Goal: Entertainment & Leisure: Consume media (video, audio)

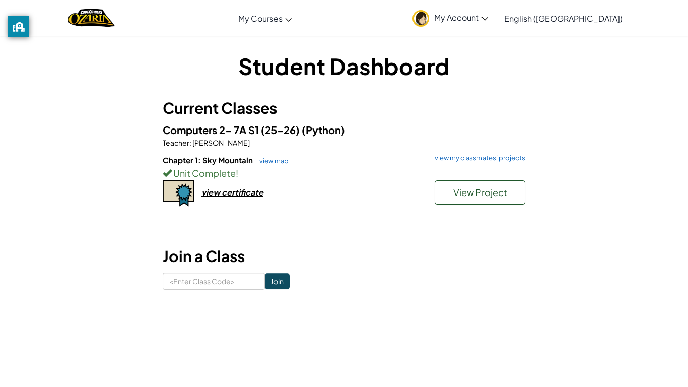
click at [495, 212] on div "Chapter 1: Sky Mountain view map view my classmates' projects Unit Complete ! V…" at bounding box center [344, 192] width 363 height 75
click at [482, 194] on span "View Project" at bounding box center [480, 192] width 54 height 12
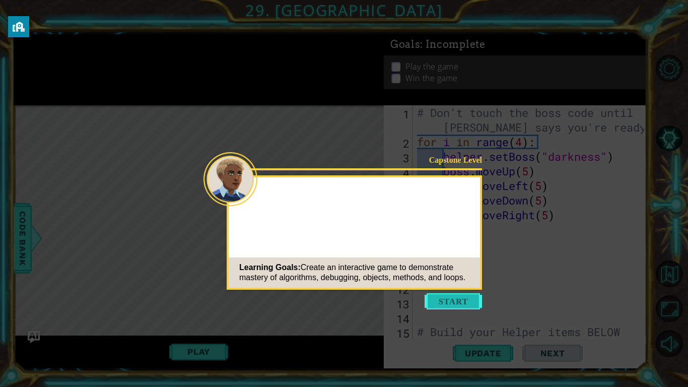
click at [452, 302] on button "Start" at bounding box center [453, 301] width 57 height 16
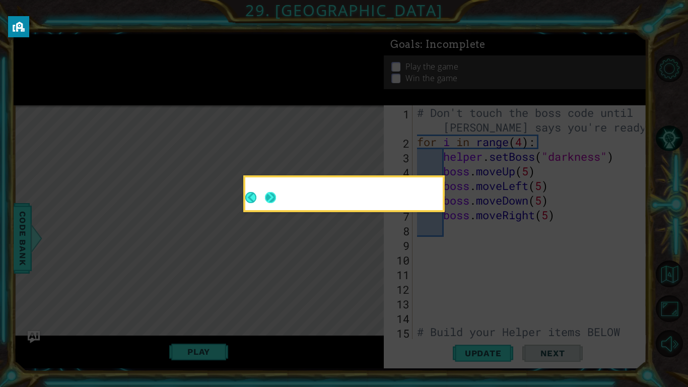
click at [271, 202] on button "Next" at bounding box center [270, 197] width 11 height 11
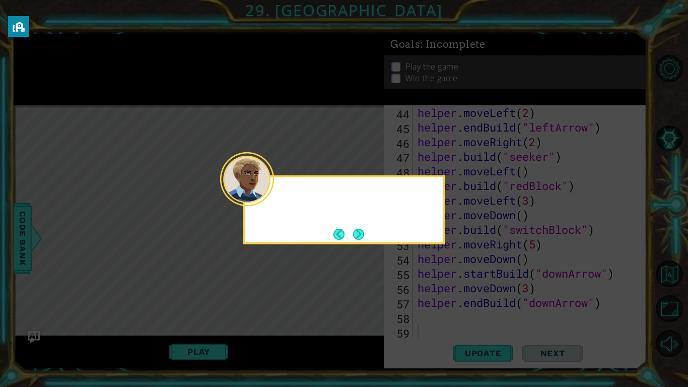
scroll to position [686, 0]
click at [359, 238] on button "Next" at bounding box center [358, 234] width 11 height 11
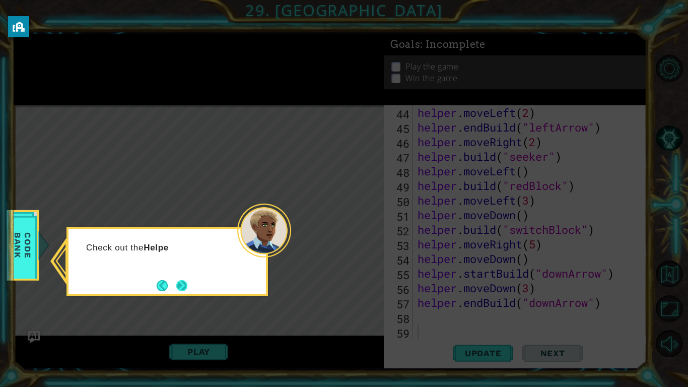
click at [183, 291] on button "Next" at bounding box center [181, 285] width 11 height 11
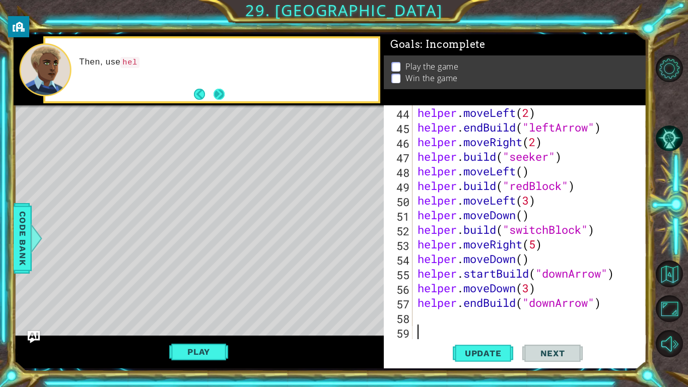
click at [215, 92] on button "Next" at bounding box center [219, 94] width 11 height 11
click at [224, 95] on button "Next" at bounding box center [219, 94] width 11 height 11
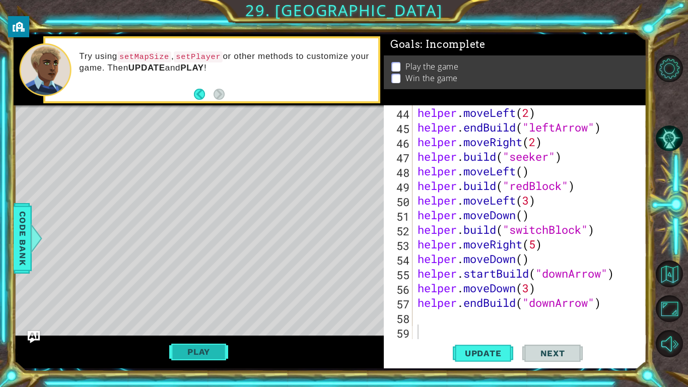
click at [218, 353] on button "Play" at bounding box center [198, 351] width 59 height 19
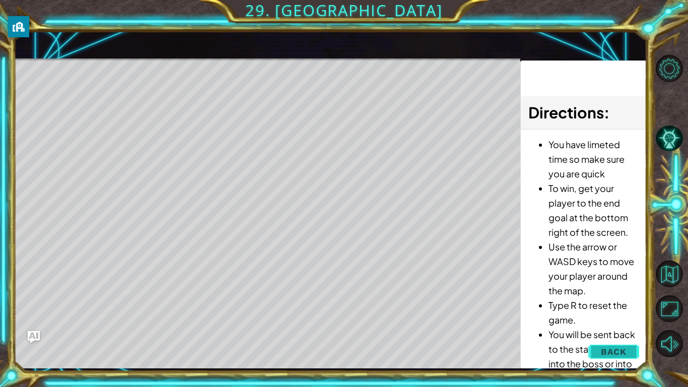
click at [626, 349] on button "Back" at bounding box center [613, 351] width 51 height 20
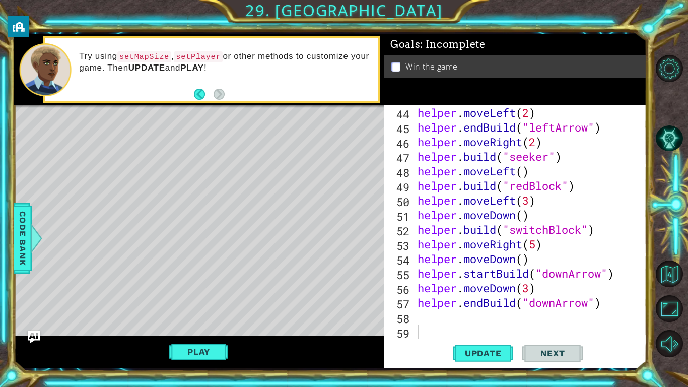
click at [396, 66] on p at bounding box center [395, 67] width 9 height 10
click at [198, 350] on button "Play" at bounding box center [198, 351] width 59 height 19
